Goal: Download file/media

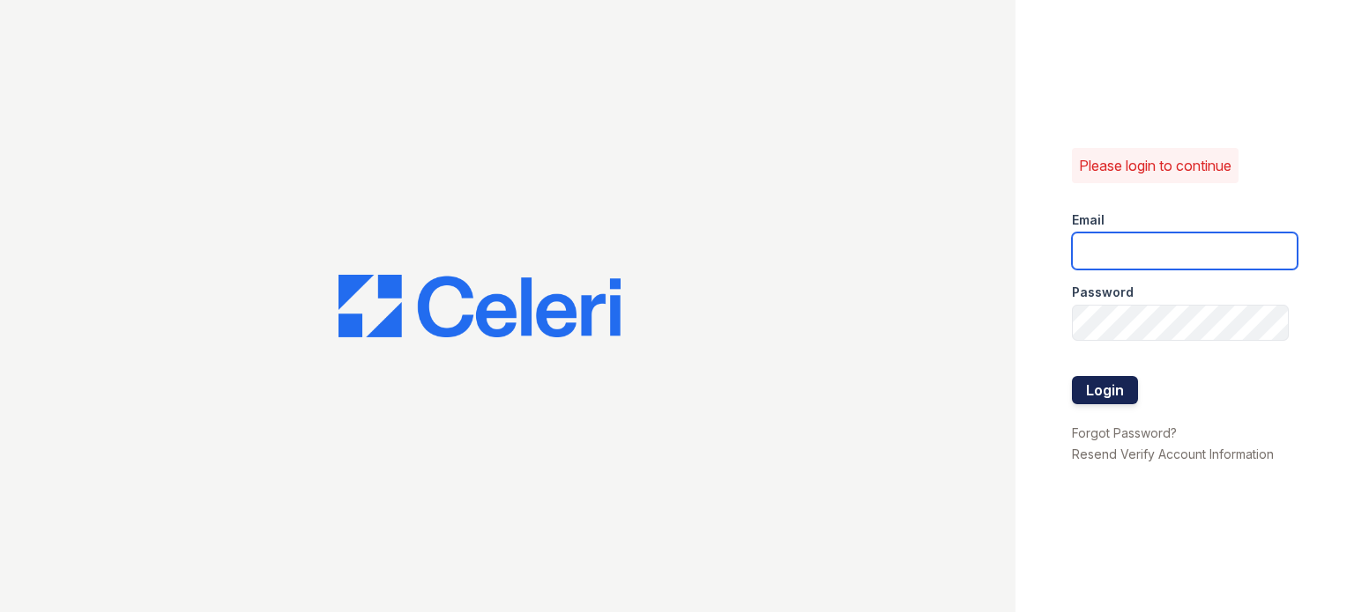
type input "[PERSON_NAME][EMAIL_ADDRESS][PERSON_NAME][DOMAIN_NAME]"
click at [1104, 389] on button "Login" at bounding box center [1105, 390] width 66 height 28
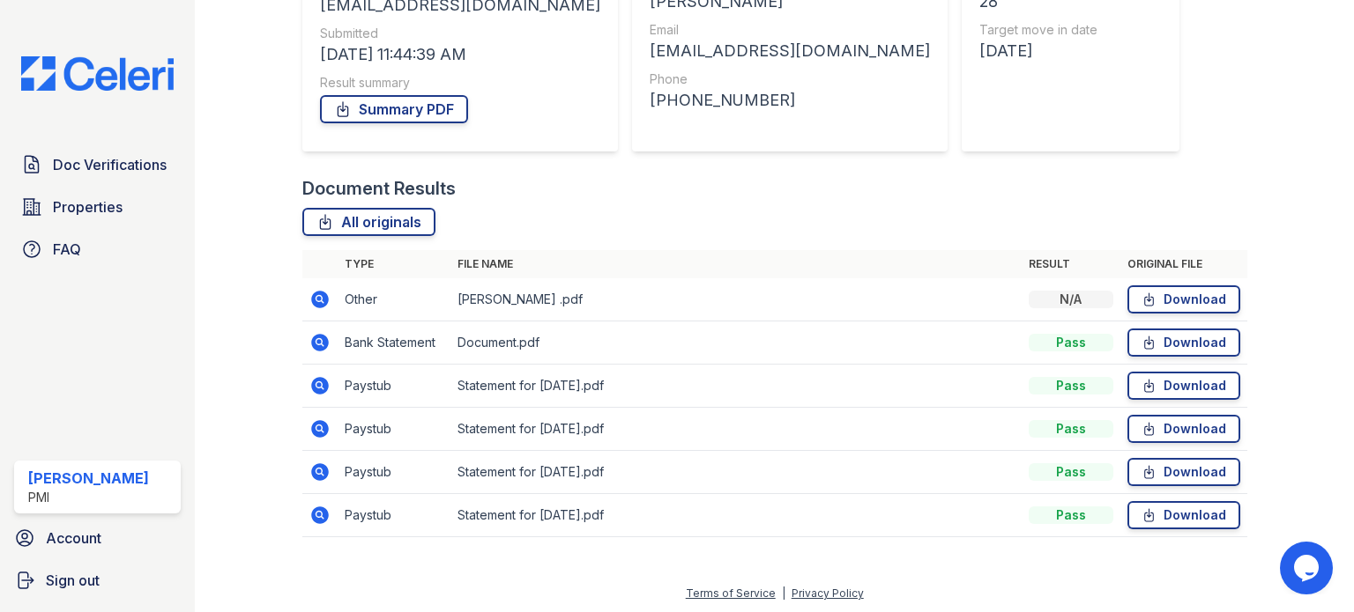
scroll to position [308, 0]
click at [1156, 340] on link "Download" at bounding box center [1183, 342] width 113 height 28
click at [1148, 382] on link "Download" at bounding box center [1183, 385] width 113 height 28
click at [1151, 429] on link "Download" at bounding box center [1183, 428] width 113 height 28
click at [1162, 467] on link "Download" at bounding box center [1183, 471] width 113 height 28
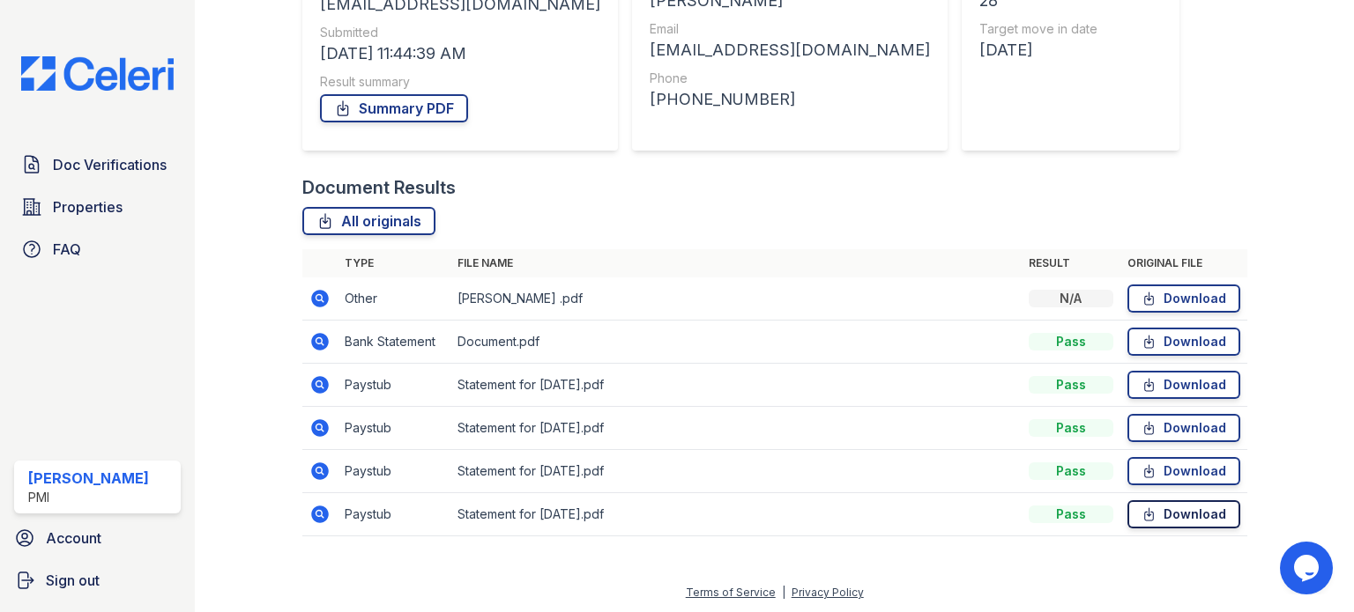
click at [1168, 513] on link "Download" at bounding box center [1183, 515] width 113 height 28
click at [1176, 299] on link "Download" at bounding box center [1183, 299] width 113 height 28
click at [1116, 182] on div "Document Results" at bounding box center [774, 187] width 945 height 25
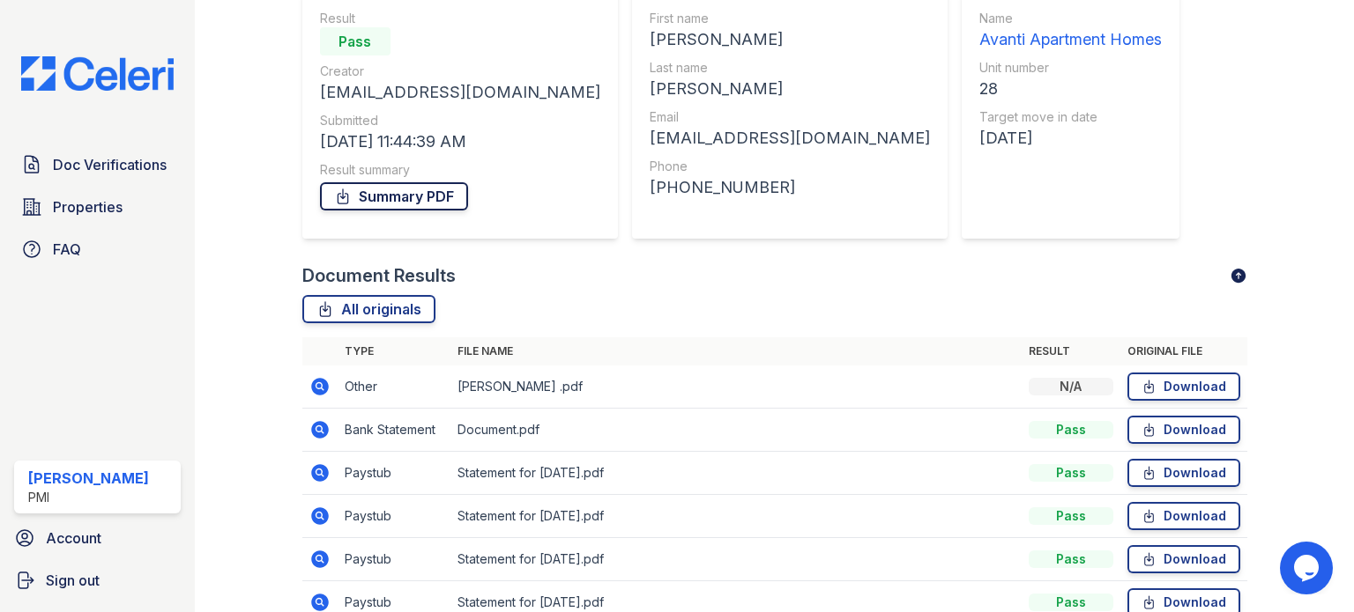
click at [424, 198] on link "Summary PDF" at bounding box center [394, 196] width 148 height 28
click at [1220, 165] on div "Document Verification 199462 All document verifications You have been logged in…" at bounding box center [774, 215] width 945 height 855
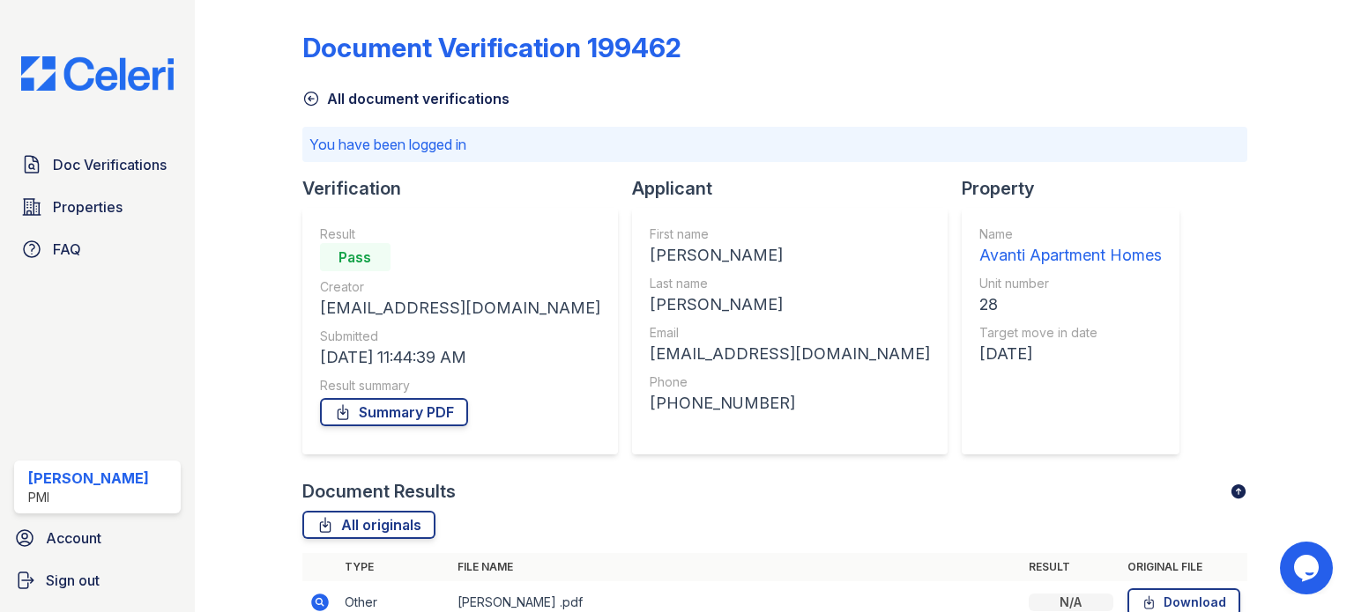
scroll to position [0, 0]
